Goal: Task Accomplishment & Management: Use online tool/utility

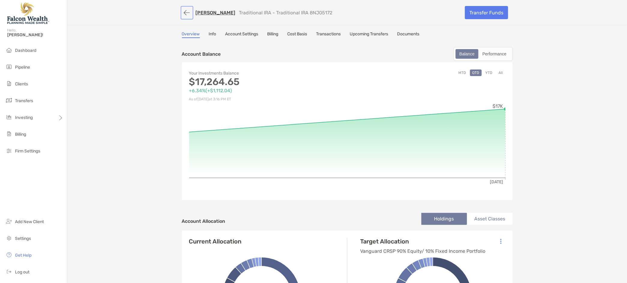
click at [182, 9] on button "button" at bounding box center [187, 12] width 10 height 11
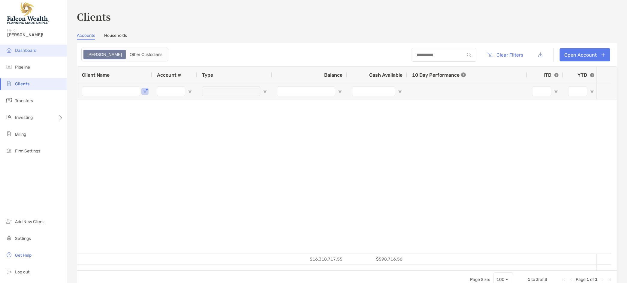
type input "*********"
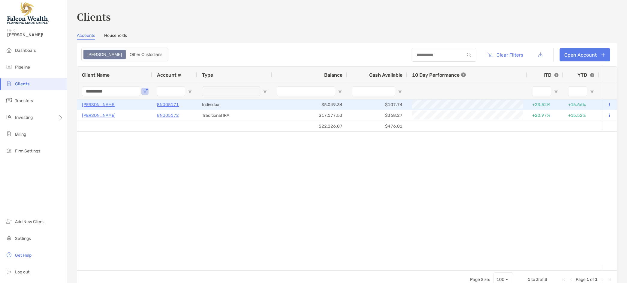
click at [606, 104] on button at bounding box center [608, 105] width 5 height 6
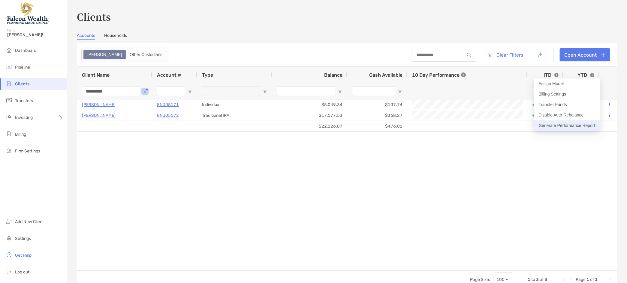
click at [584, 123] on button "Generate Performance Report" at bounding box center [567, 126] width 66 height 10
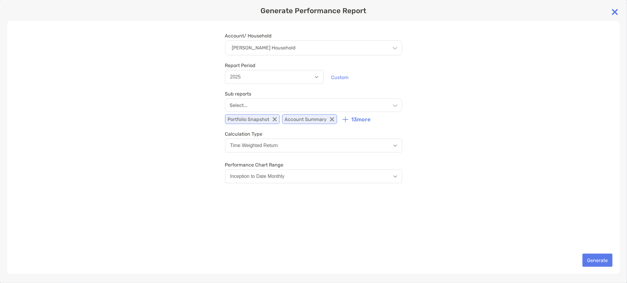
click at [269, 107] on div "Select..." at bounding box center [313, 105] width 177 height 13
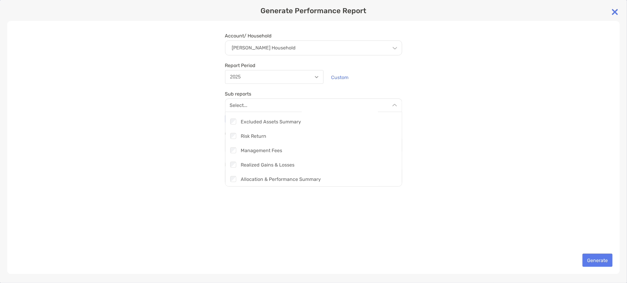
scroll to position [157, 0]
click at [520, 113] on div "Account/ Household [PERSON_NAME] Household Household [PERSON_NAME] Household Ac…" at bounding box center [313, 147] width 612 height 253
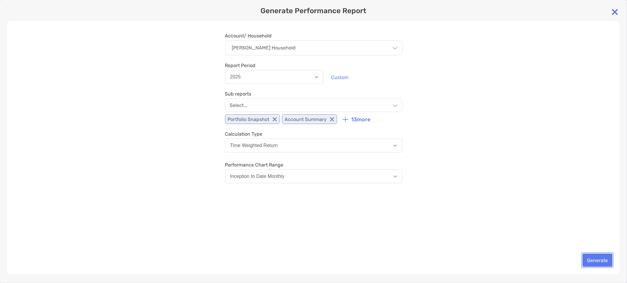
click at [603, 266] on button "Generate" at bounding box center [597, 260] width 30 height 13
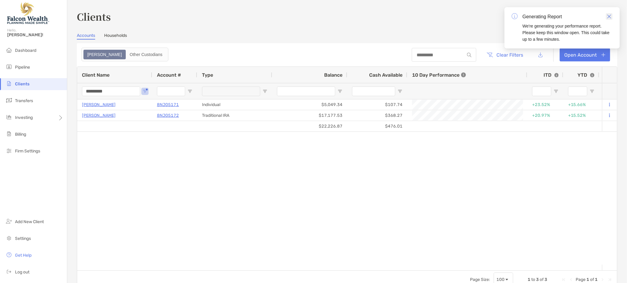
click at [607, 15] on img "Close" at bounding box center [609, 16] width 4 height 4
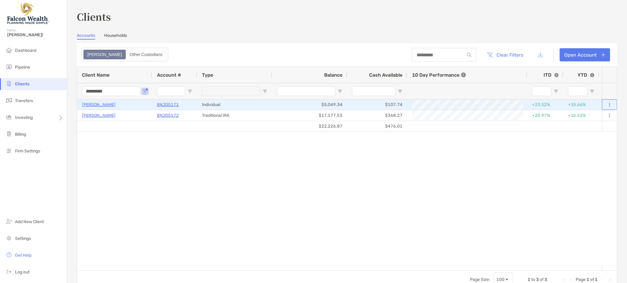
click at [606, 103] on button at bounding box center [608, 105] width 5 height 6
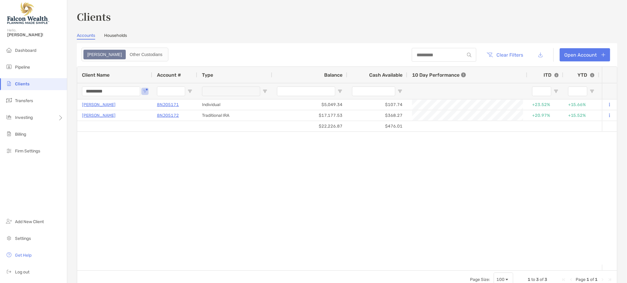
click at [409, 179] on div "[PERSON_NAME] 8NJ05171 Individual $5,049.34 $107.74 +23.52% +15.66% Completed V…" at bounding box center [339, 183] width 525 height 166
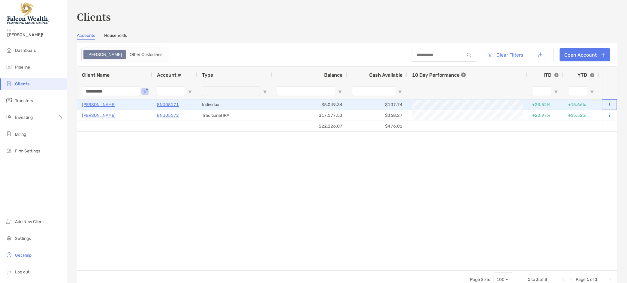
click at [606, 103] on div at bounding box center [609, 105] width 15 height 10
click at [609, 103] on icon at bounding box center [609, 105] width 1 height 4
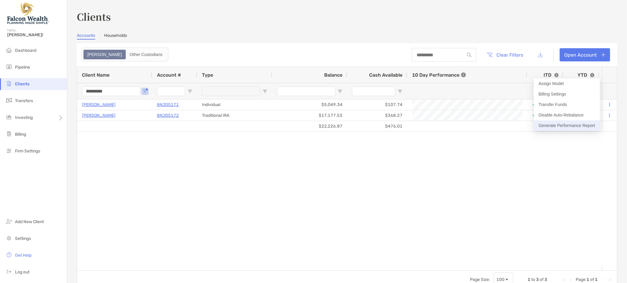
click at [578, 121] on button "Generate Performance Report" at bounding box center [567, 126] width 66 height 10
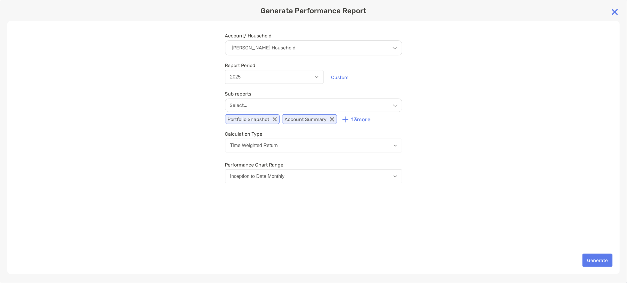
click at [612, 9] on img at bounding box center [615, 12] width 12 height 12
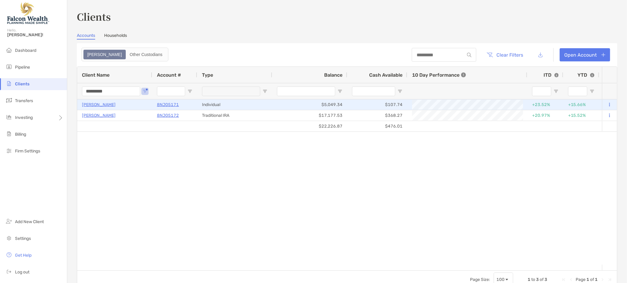
click at [92, 104] on p "[PERSON_NAME]" at bounding box center [99, 104] width 34 height 7
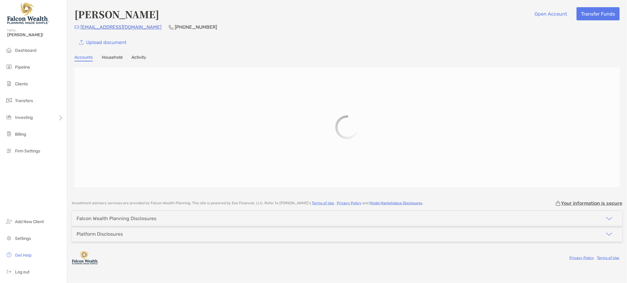
click at [115, 59] on link "Household" at bounding box center [112, 58] width 21 height 7
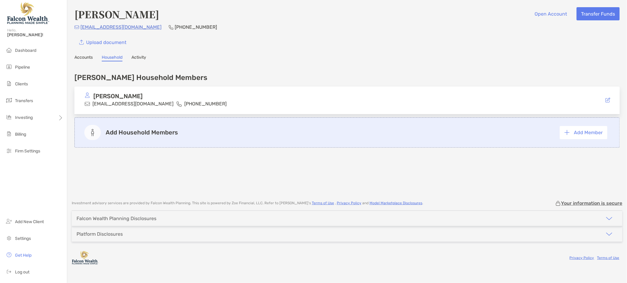
click at [143, 56] on link "Activity" at bounding box center [138, 58] width 15 height 7
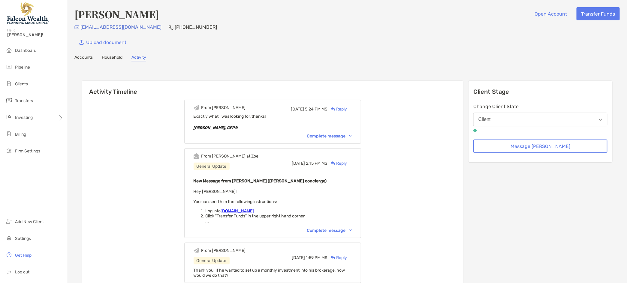
click at [86, 60] on link "Accounts" at bounding box center [83, 58] width 18 height 7
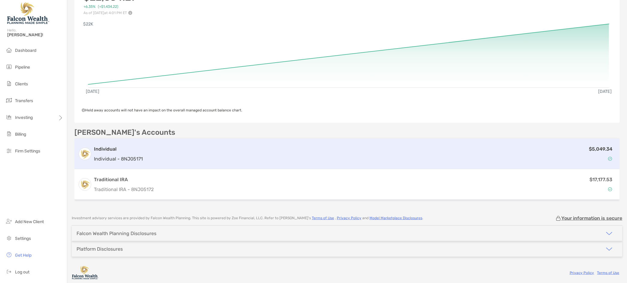
scroll to position [93, 0]
click at [218, 157] on div "$5,049.34" at bounding box center [380, 152] width 471 height 17
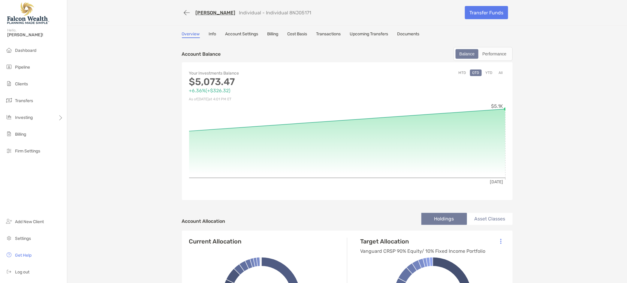
click at [407, 33] on link "Documents" at bounding box center [408, 34] width 22 height 7
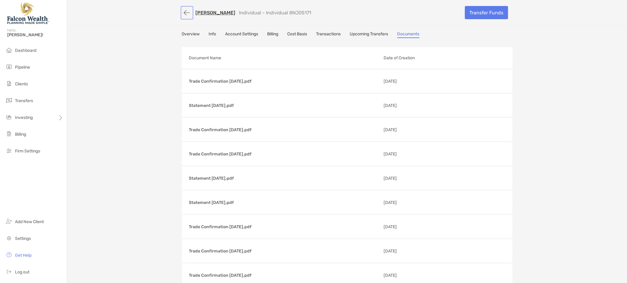
click at [182, 11] on button "button" at bounding box center [187, 12] width 10 height 11
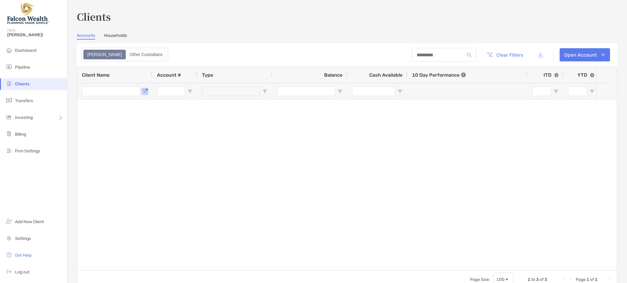
type input "*********"
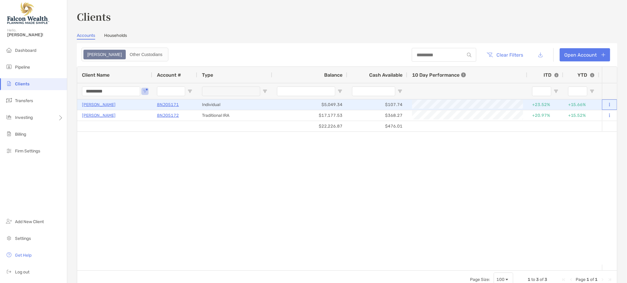
click at [606, 105] on button at bounding box center [608, 105] width 5 height 6
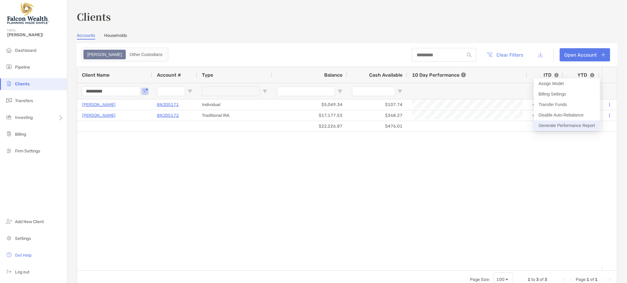
click at [581, 123] on button "Generate Performance Report" at bounding box center [567, 126] width 66 height 10
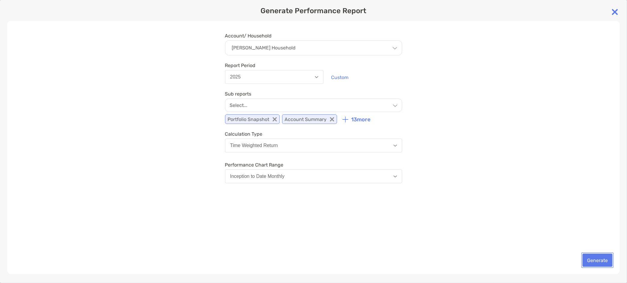
click at [594, 256] on button "Generate" at bounding box center [597, 260] width 30 height 13
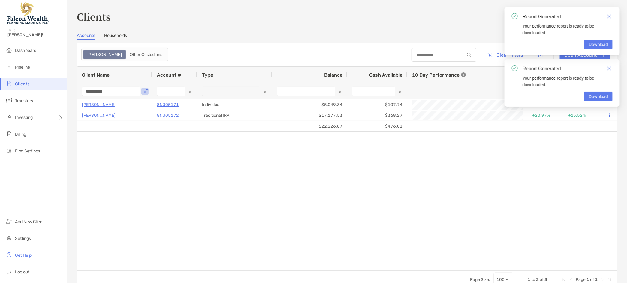
click at [593, 23] on div "Your performance report is ready to be downloaded." at bounding box center [567, 29] width 90 height 13
click at [601, 41] on link "Download" at bounding box center [598, 45] width 28 height 10
